Goal: Information Seeking & Learning: Check status

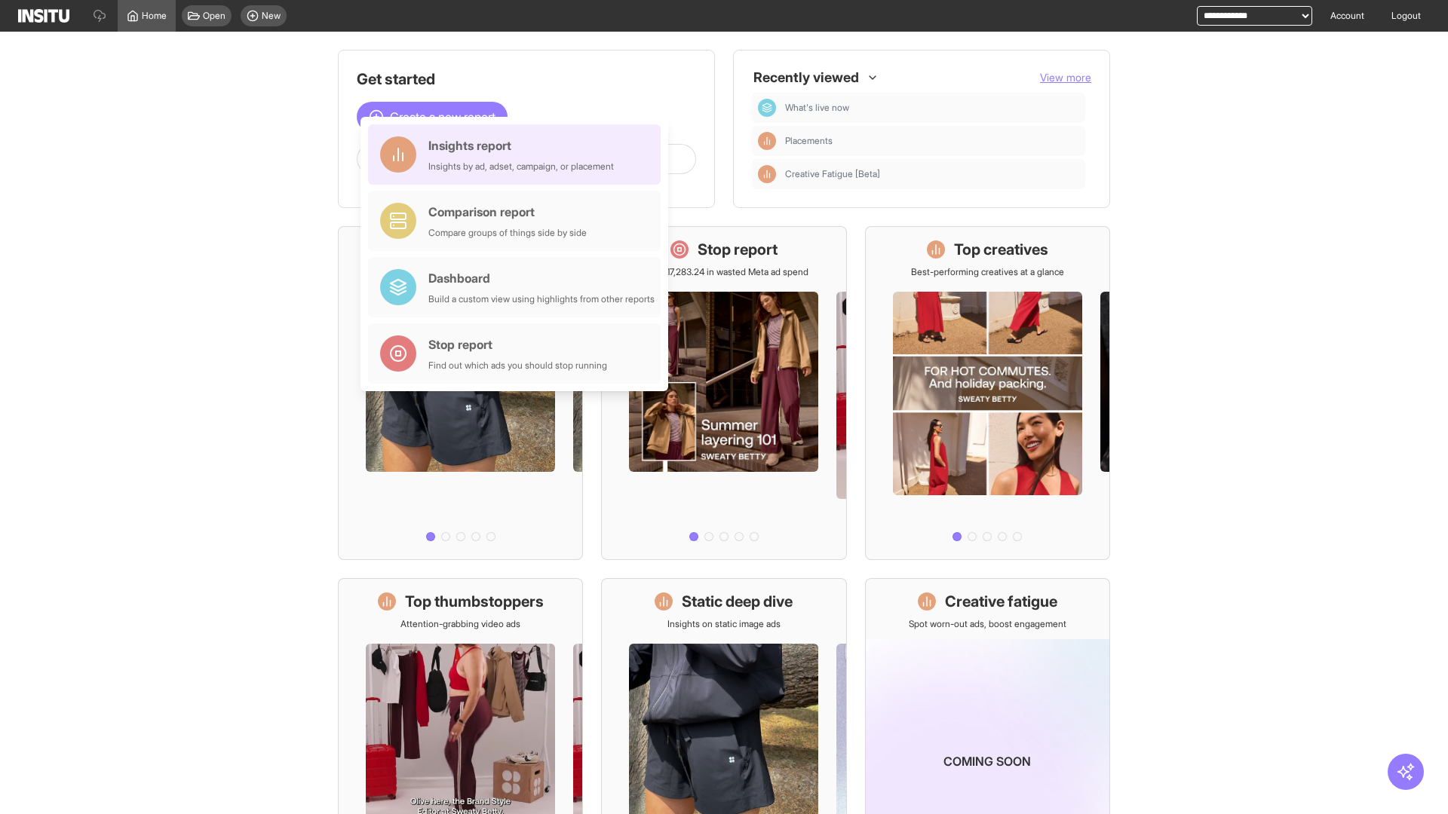
click at [518, 155] on div "Insights report Insights by ad, adset, campaign, or placement" at bounding box center [521, 155] width 186 height 36
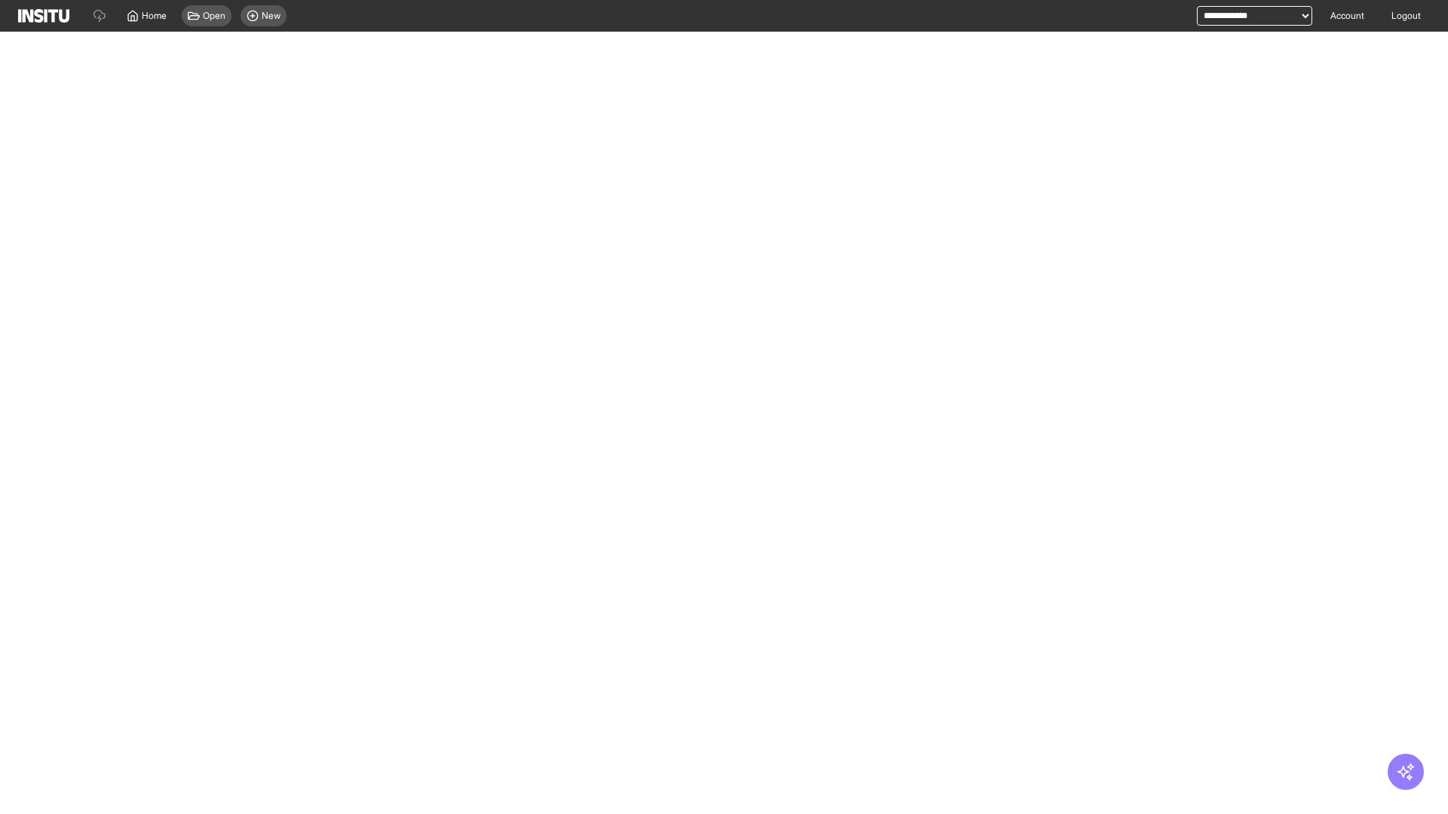
select select "**"
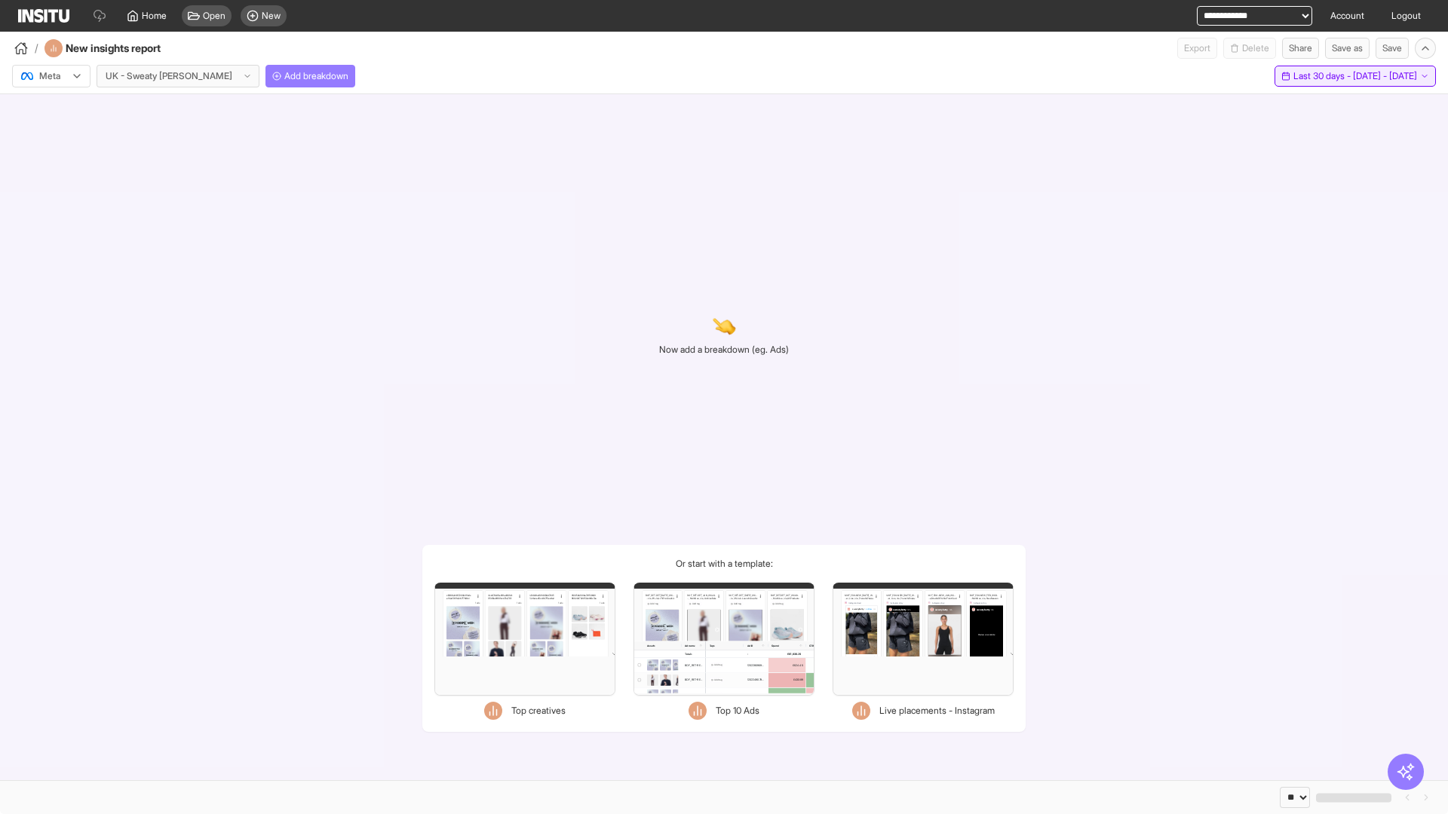
click at [1321, 76] on span "Last 30 days - [DATE] - [DATE]" at bounding box center [1355, 76] width 124 height 12
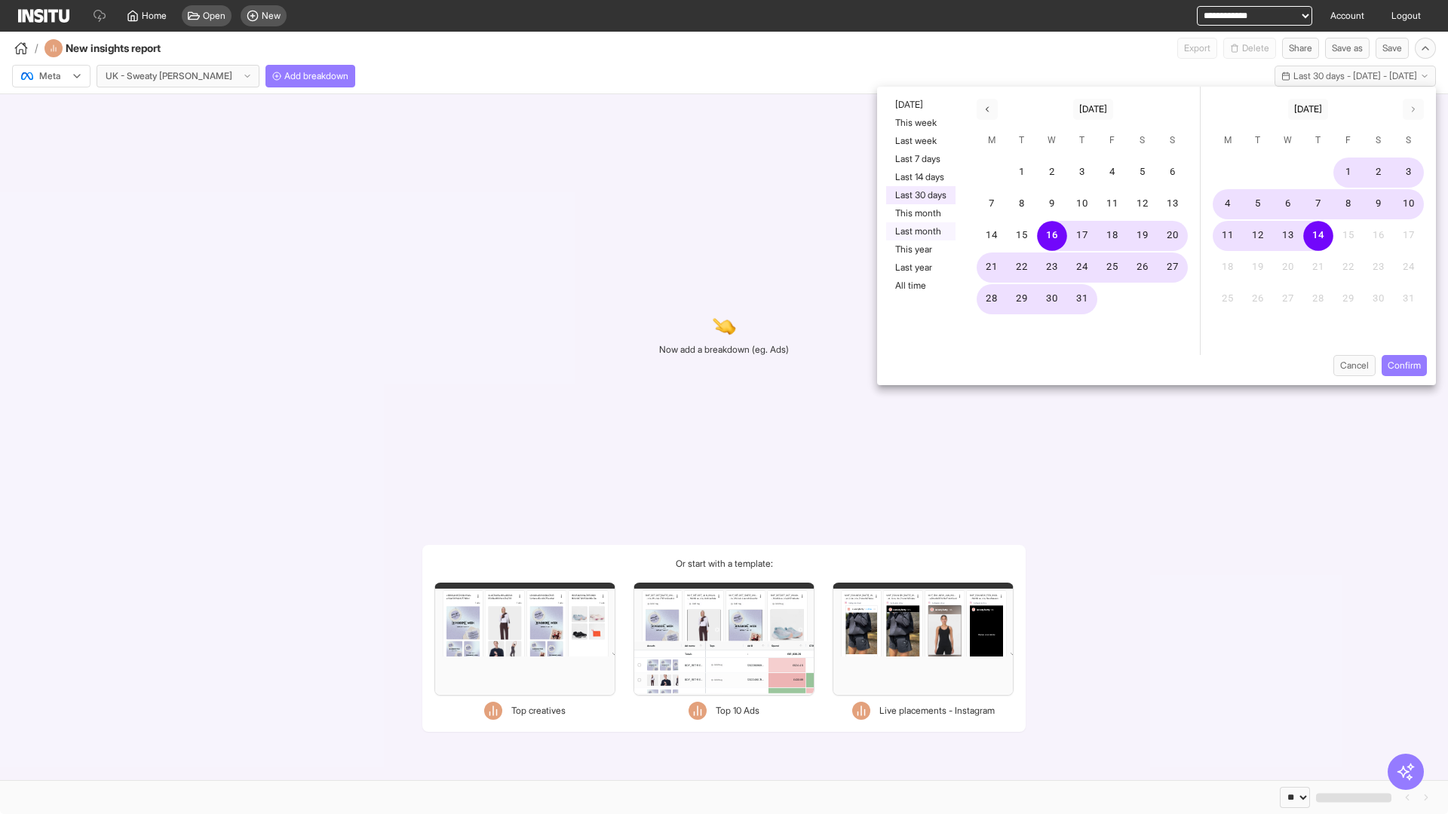
click at [919, 232] on button "Last month" at bounding box center [920, 231] width 69 height 18
